Goal: Navigation & Orientation: Find specific page/section

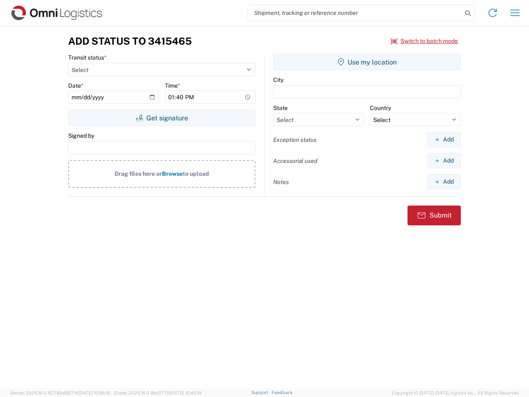
click at [355, 13] on input "search" at bounding box center [355, 13] width 214 height 16
click at [468, 13] on icon at bounding box center [468, 13] width 12 height 12
click at [493, 13] on icon at bounding box center [492, 12] width 13 height 13
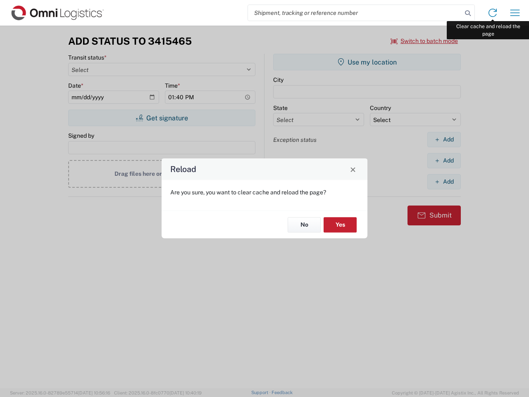
click at [515, 13] on div "Reload Are you sure, you want to clear cache and reload the page? No Yes" at bounding box center [264, 198] width 529 height 397
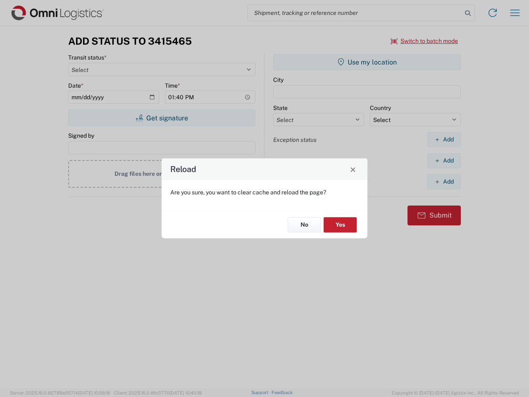
click at [425, 41] on div "Reload Are you sure, you want to clear cache and reload the page? No Yes" at bounding box center [264, 198] width 529 height 397
click at [162, 118] on div "Reload Are you sure, you want to clear cache and reload the page? No Yes" at bounding box center [264, 198] width 529 height 397
click at [367, 62] on div "Reload Are you sure, you want to clear cache and reload the page? No Yes" at bounding box center [264, 198] width 529 height 397
click at [444, 139] on div "Reload Are you sure, you want to clear cache and reload the page? No Yes" at bounding box center [264, 198] width 529 height 397
click at [444, 160] on div "Reload Are you sure, you want to clear cache and reload the page? No Yes" at bounding box center [264, 198] width 529 height 397
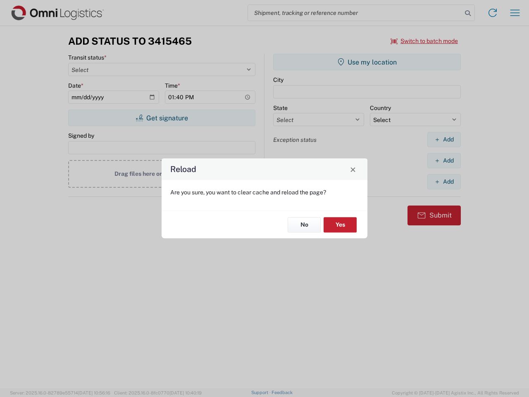
click at [444, 182] on div "Reload Are you sure, you want to clear cache and reload the page? No Yes" at bounding box center [264, 198] width 529 height 397
